Goal: Browse casually

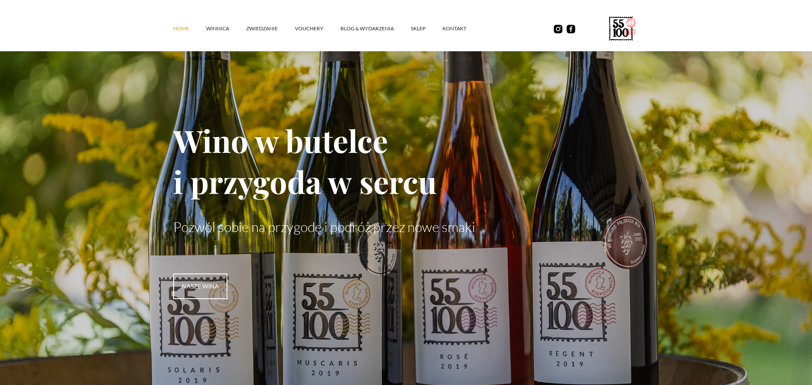
click at [0, 0] on img at bounding box center [0, 0] width 0 height 0
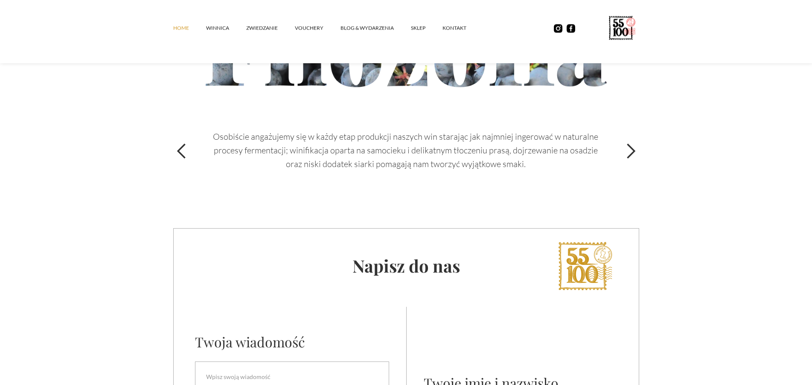
scroll to position [2779, 0]
